Goal: Use online tool/utility: Utilize a website feature to perform a specific function

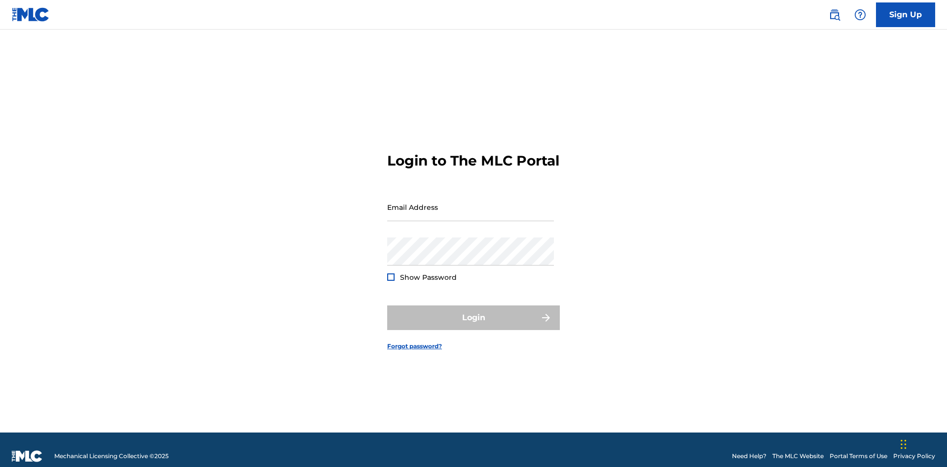
scroll to position [13, 0]
click at [470, 203] on input "Email Address" at bounding box center [470, 207] width 167 height 28
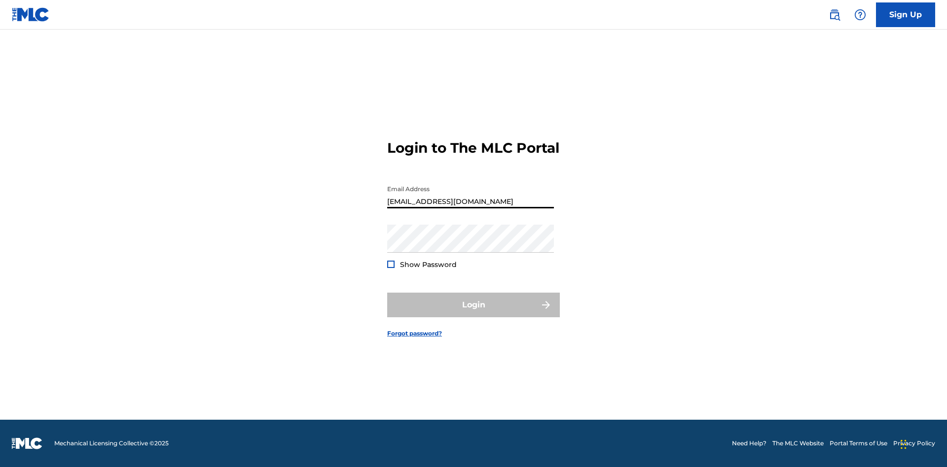
type input "[EMAIL_ADDRESS][DOMAIN_NAME]"
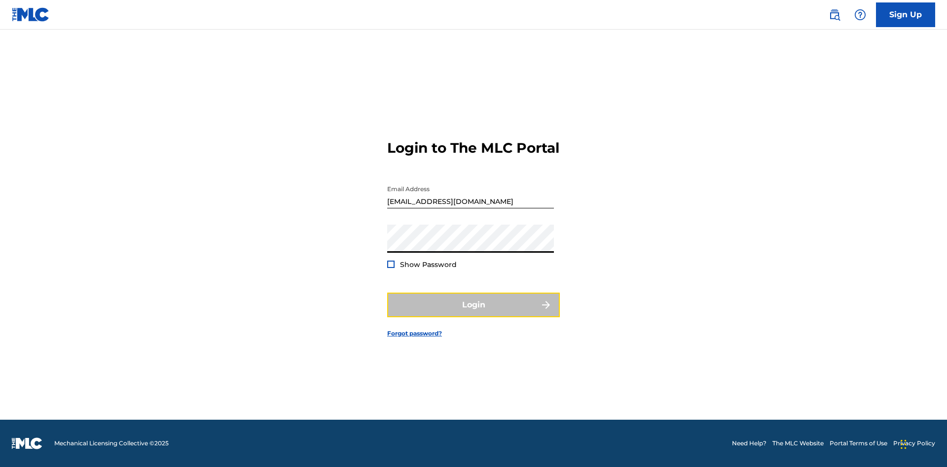
click at [473, 314] on button "Login" at bounding box center [473, 305] width 173 height 25
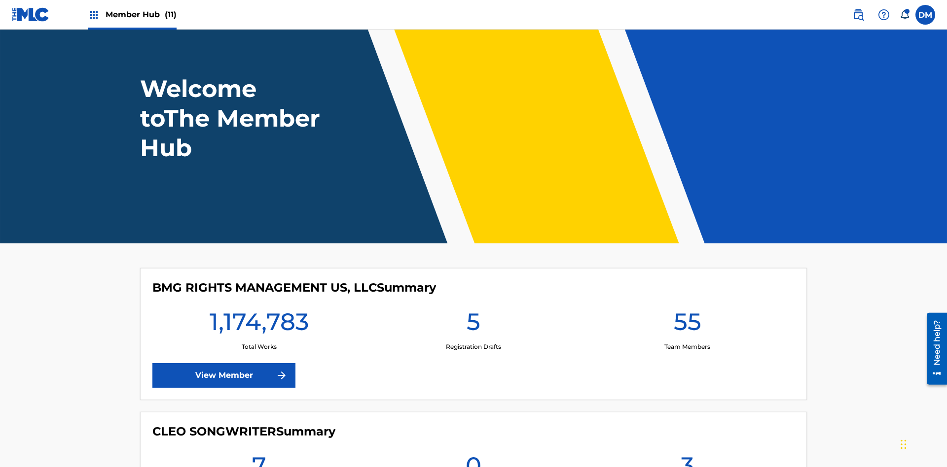
click at [141, 14] on span "Member Hub (11)" at bounding box center [140, 14] width 71 height 11
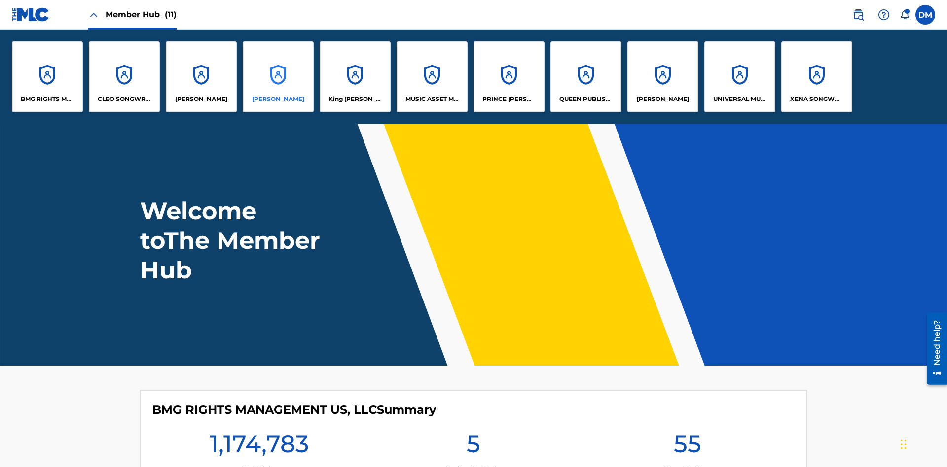
click at [278, 99] on p "[PERSON_NAME]" at bounding box center [278, 99] width 52 height 9
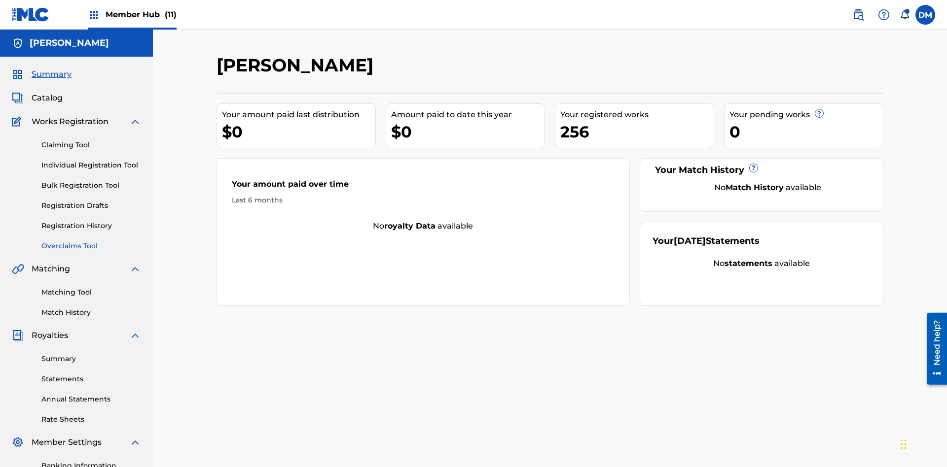
click at [91, 241] on link "Overclaims Tool" at bounding box center [91, 246] width 100 height 10
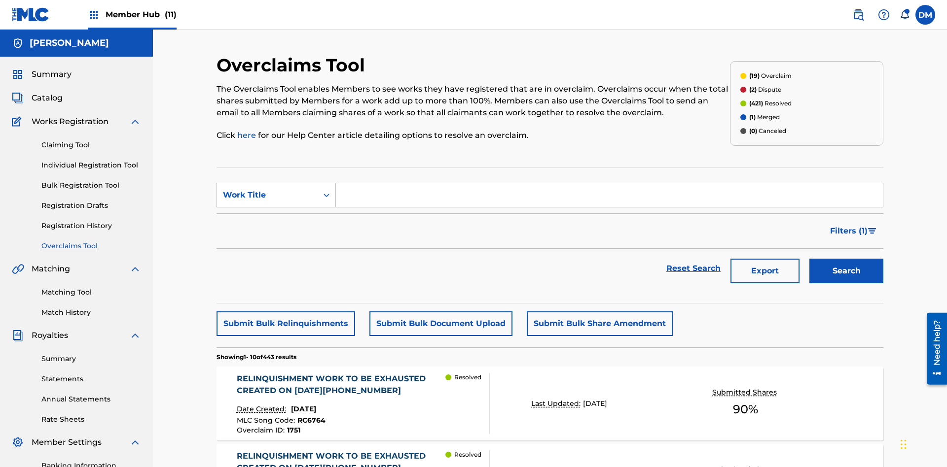
scroll to position [127, 0]
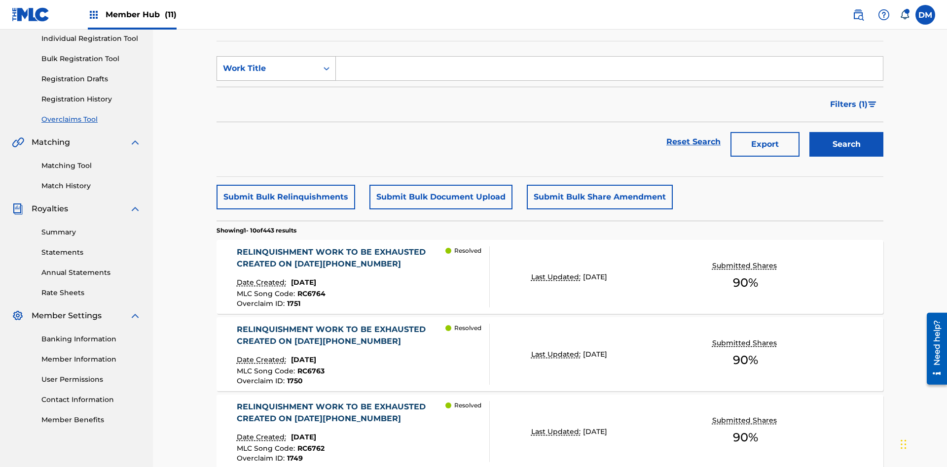
click at [267, 69] on div "Work Title" at bounding box center [267, 69] width 89 height 12
click at [276, 118] on div "Overclaim ID" at bounding box center [276, 117] width 118 height 25
